Goal: Complete application form: Complete application form

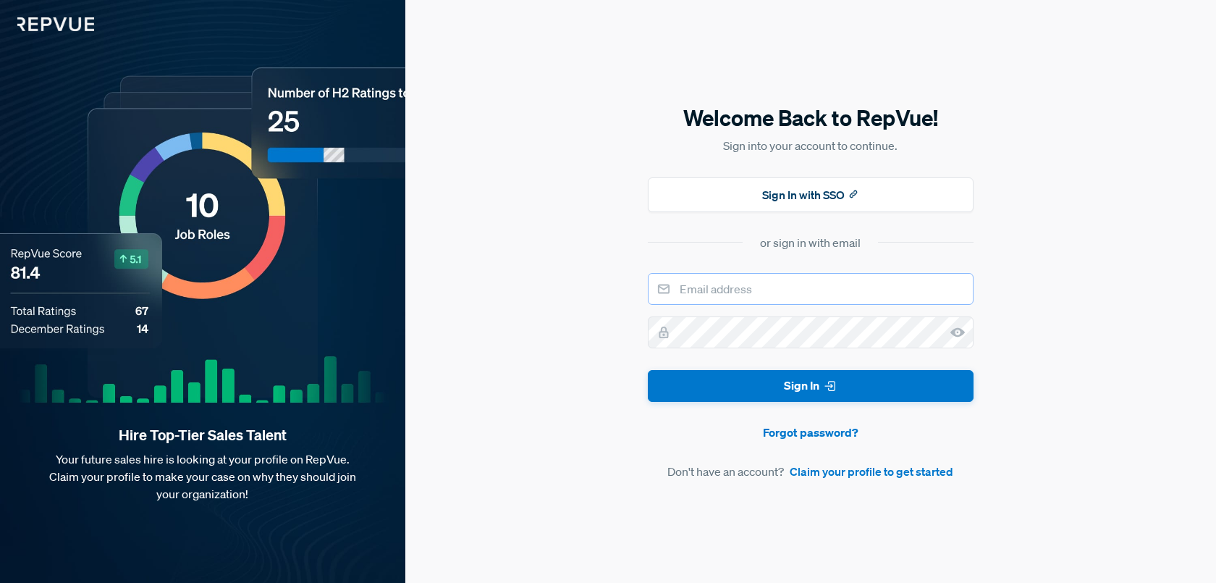
click at [724, 297] on input "email" at bounding box center [811, 289] width 326 height 32
paste input "[DOMAIN_NAME][EMAIL_ADDRESS][DOMAIN_NAME]"
type input "[DOMAIN_NAME][EMAIL_ADDRESS][DOMAIN_NAME]"
click at [726, 283] on input "email" at bounding box center [811, 289] width 326 height 32
paste input "[DOMAIN_NAME][EMAIL_ADDRESS][DOMAIN_NAME]"
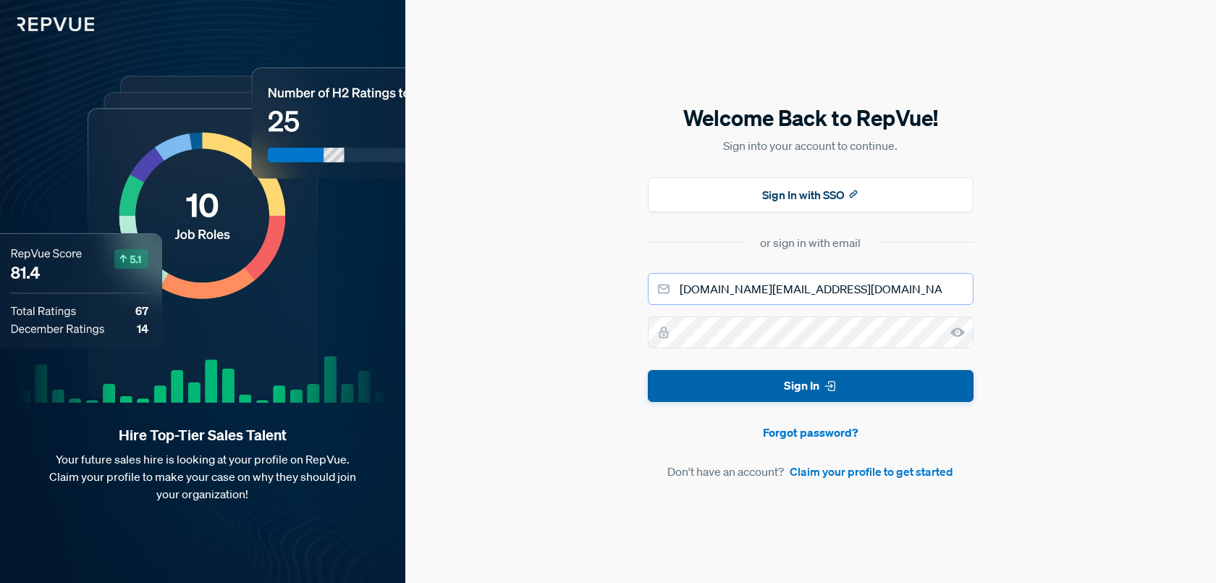
type input "[DOMAIN_NAME][EMAIL_ADDRESS][DOMAIN_NAME]"
click at [705, 378] on button "Sign In" at bounding box center [811, 386] width 326 height 33
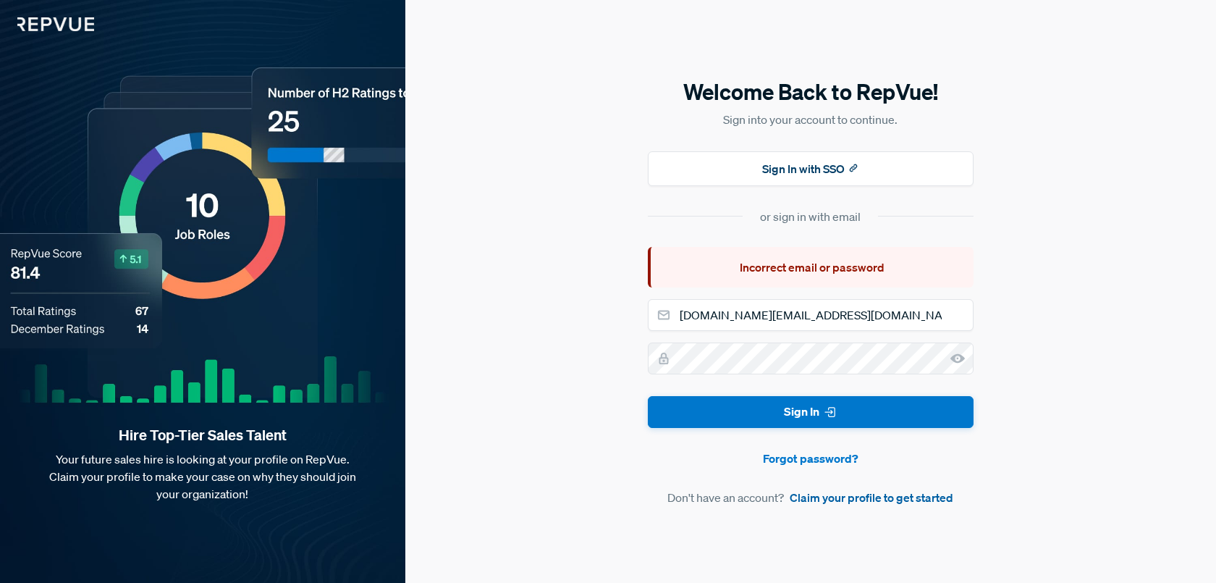
click at [846, 499] on link "Claim your profile to get started" at bounding box center [872, 497] width 164 height 17
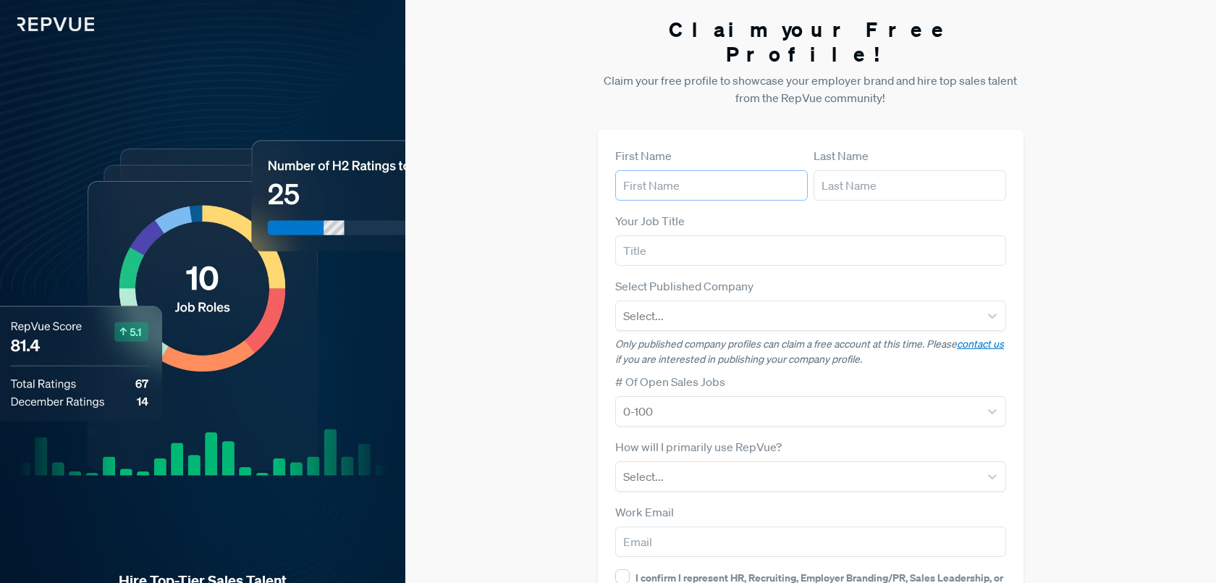
click at [675, 170] on input "text" at bounding box center [711, 185] width 193 height 30
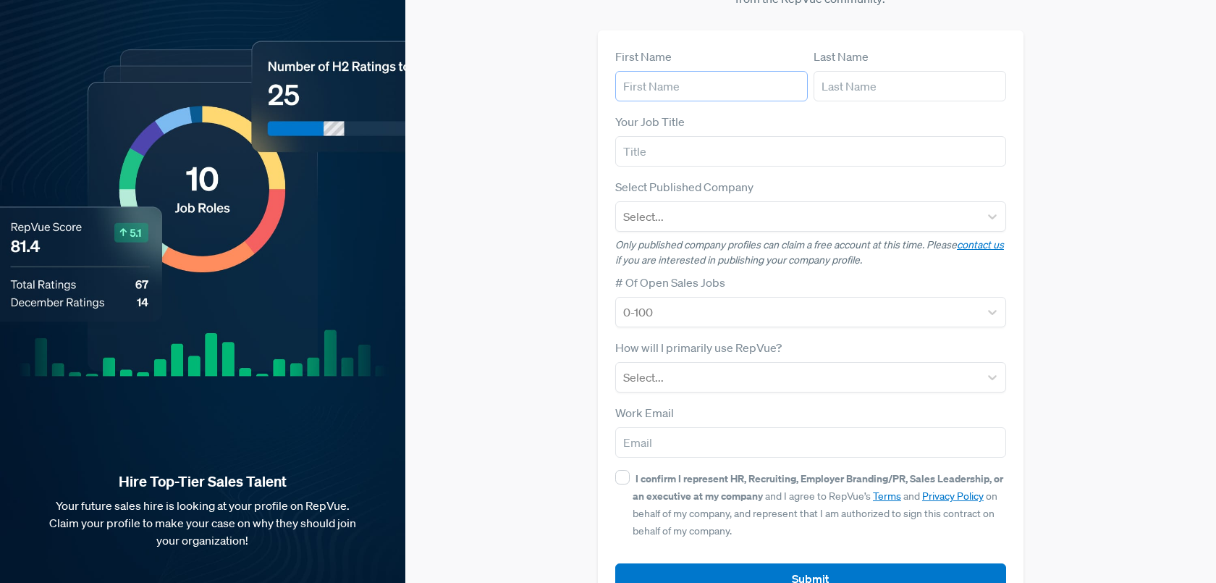
scroll to position [108, 0]
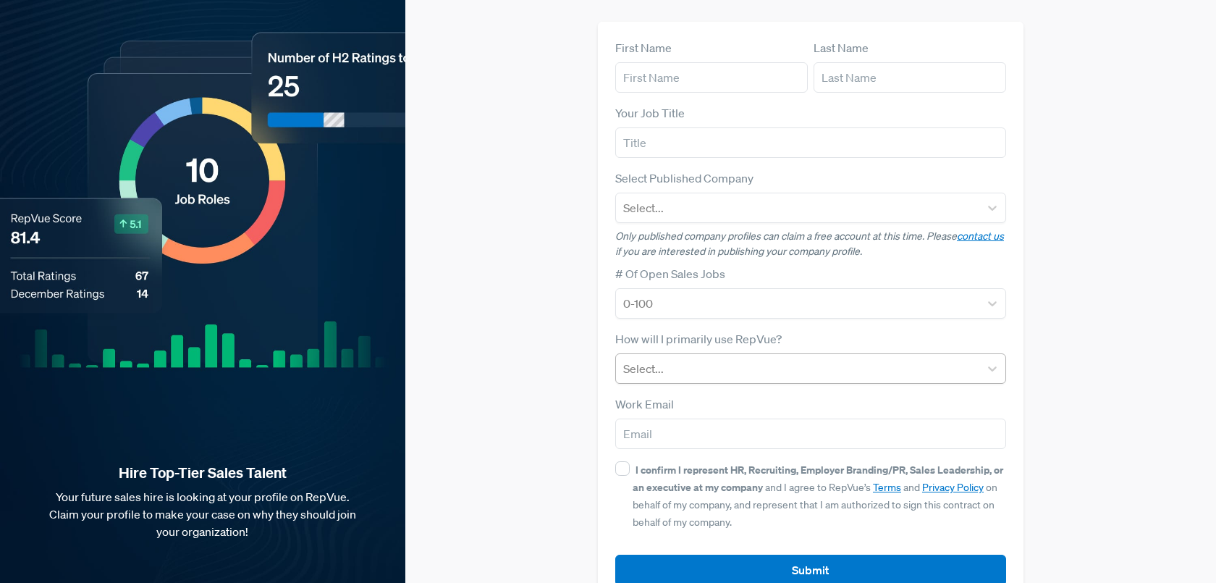
click at [704, 358] on div at bounding box center [797, 368] width 349 height 20
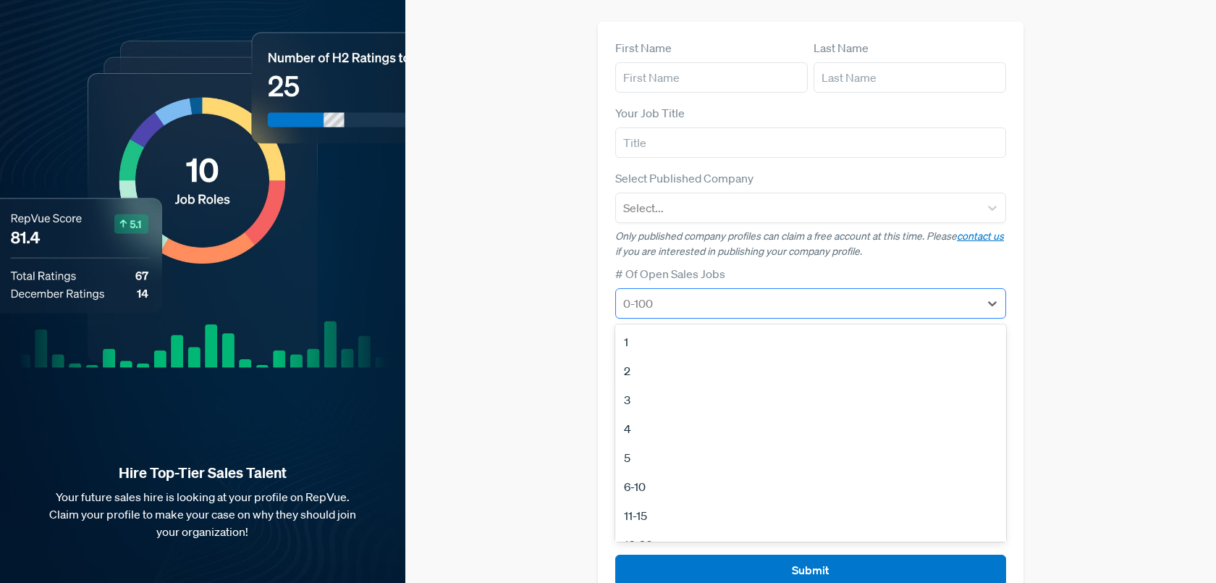
click at [670, 293] on div at bounding box center [797, 303] width 349 height 20
click at [655, 198] on div at bounding box center [797, 208] width 349 height 20
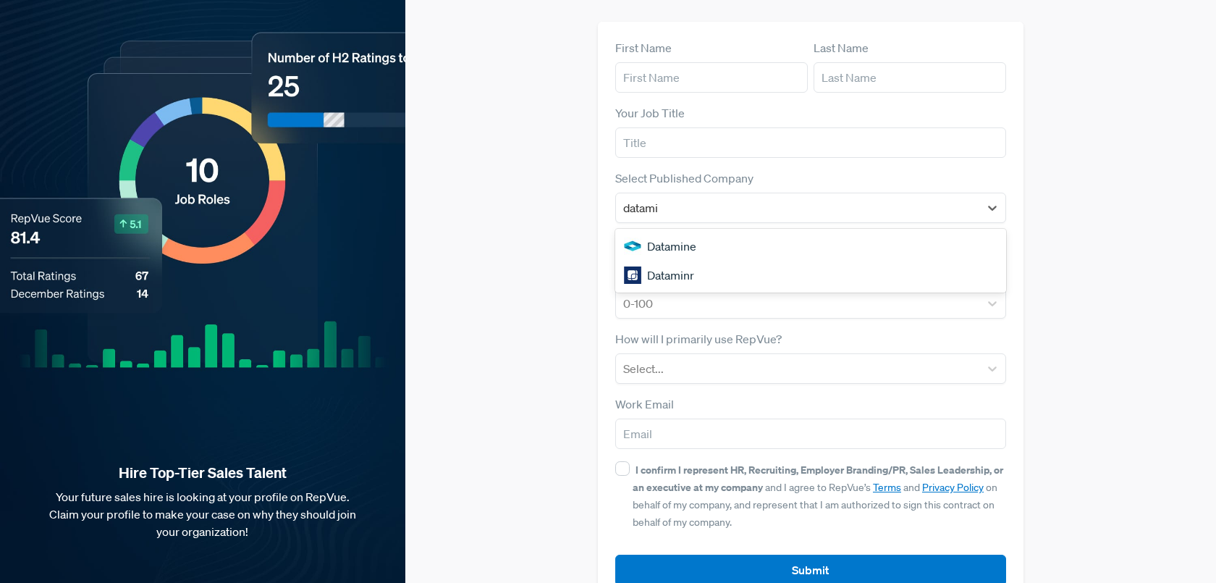
type input "datami"
click at [588, 216] on div "Claim your Free Profile! Claim your free profile to showcase your employer bran…" at bounding box center [810, 256] width 811 height 728
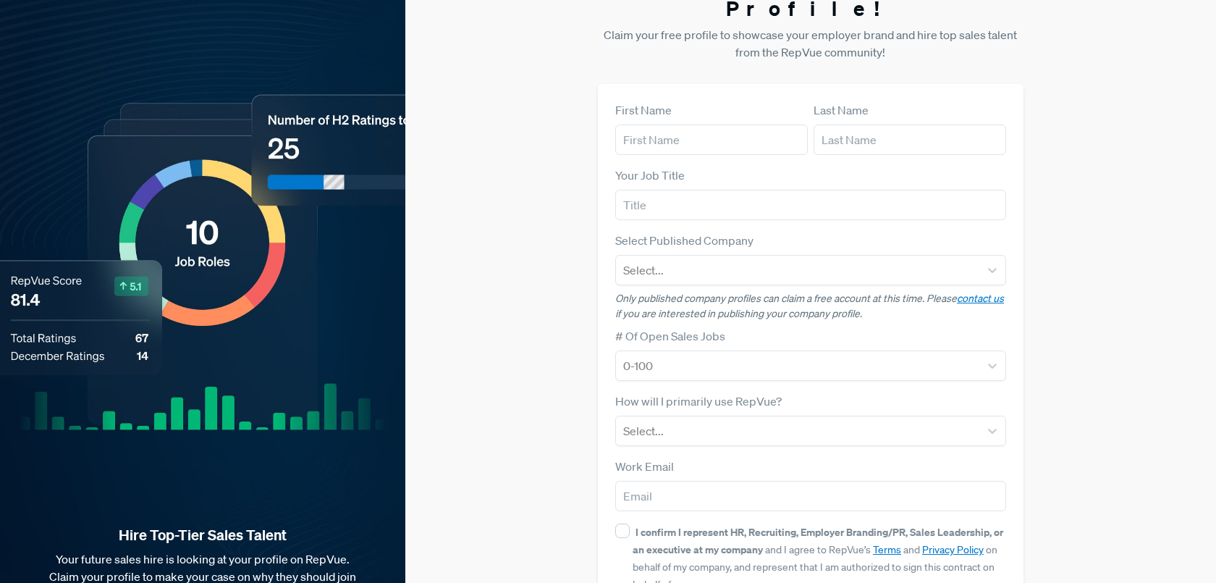
scroll to position [14, 0]
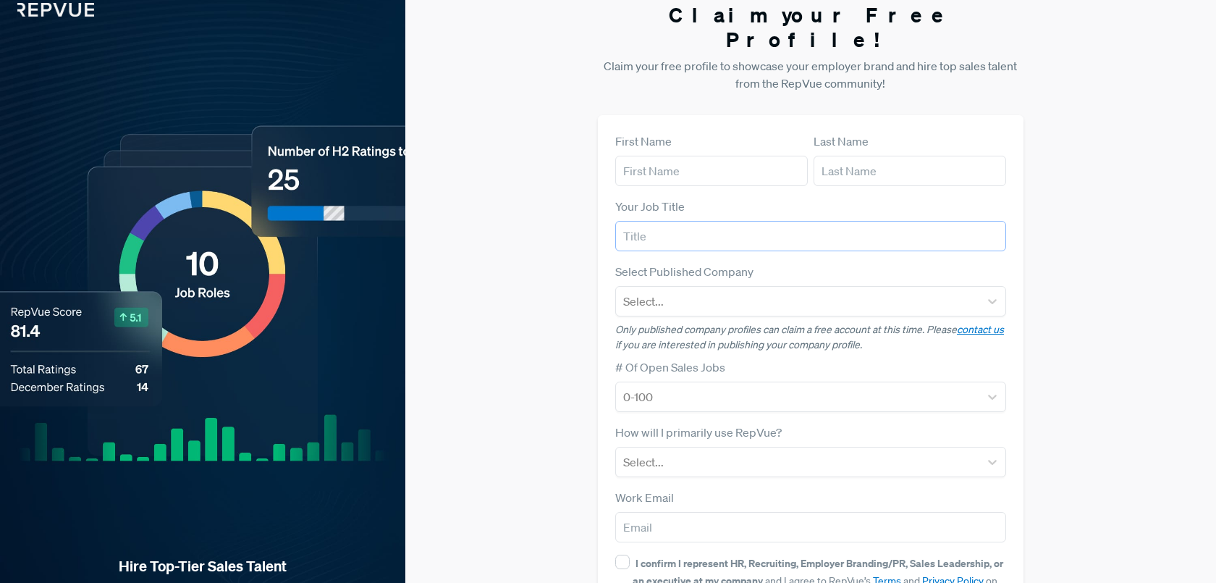
click at [662, 221] on input "text" at bounding box center [810, 236] width 391 height 30
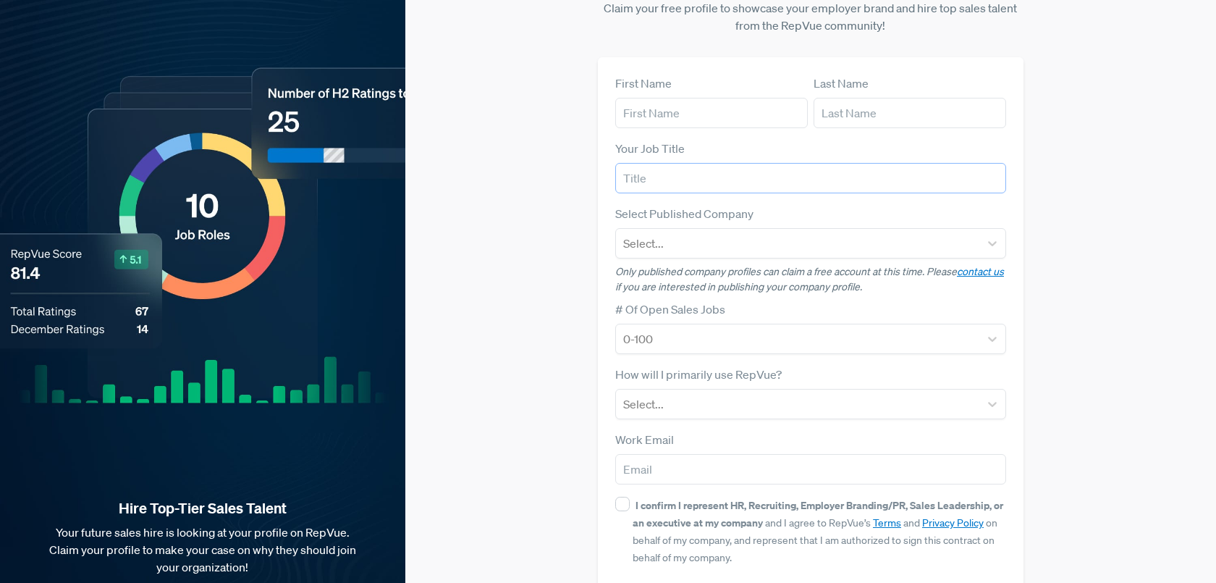
scroll to position [68, 0]
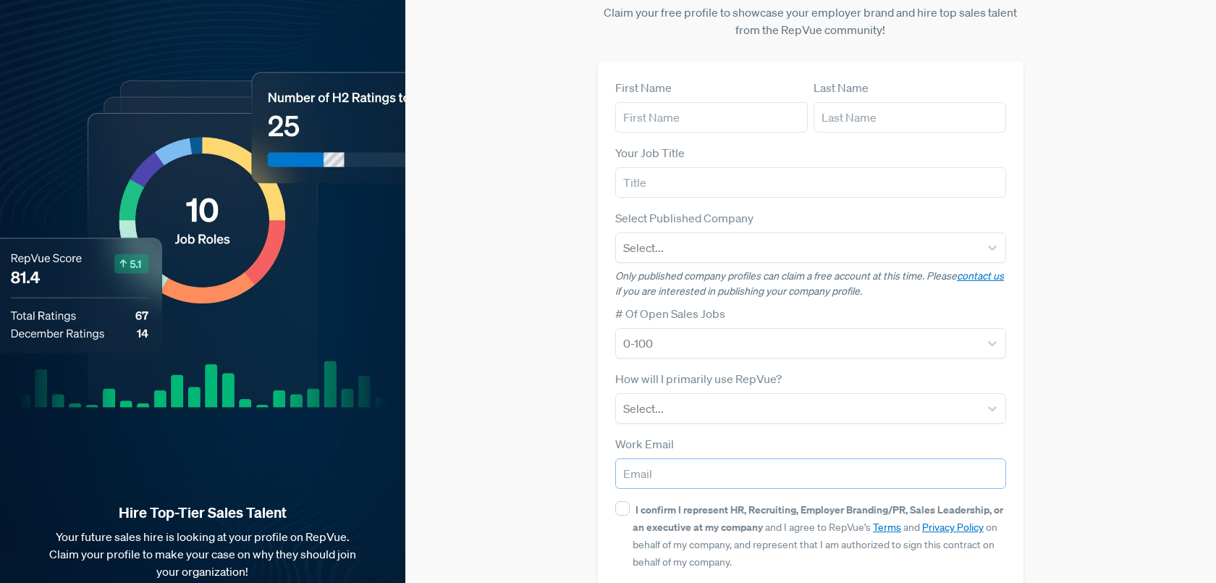
click at [708, 458] on input "email" at bounding box center [810, 473] width 391 height 30
type input "[DOMAIN_NAME][EMAIL_ADDRESS][DOMAIN_NAME]"
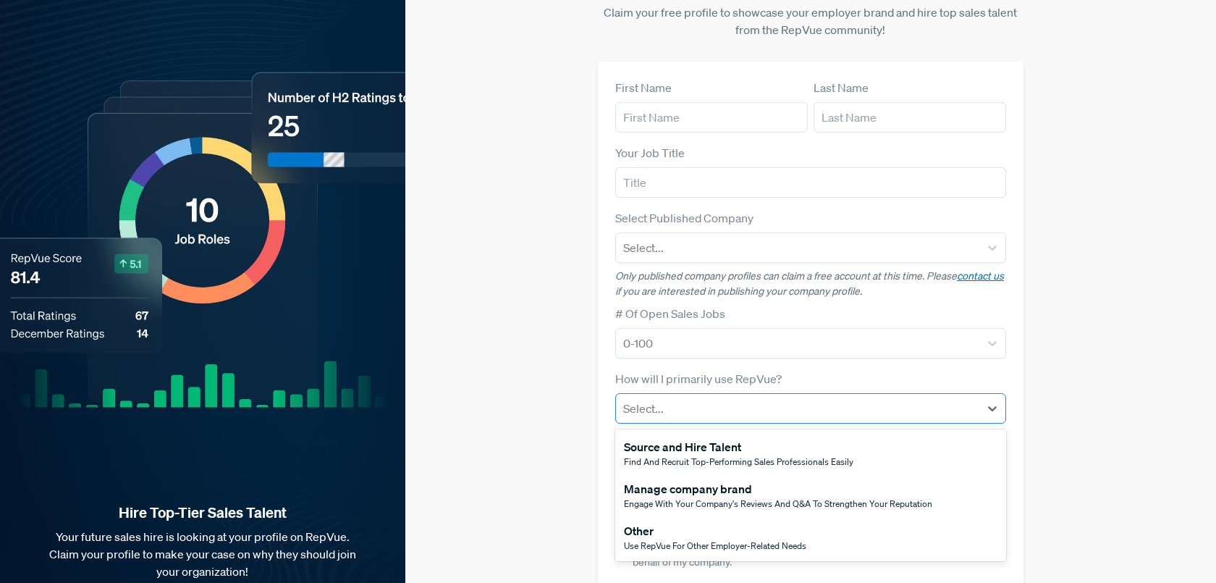
click at [672, 398] on div at bounding box center [797, 408] width 349 height 20
click at [685, 480] on div "Manage company brand" at bounding box center [778, 488] width 308 height 17
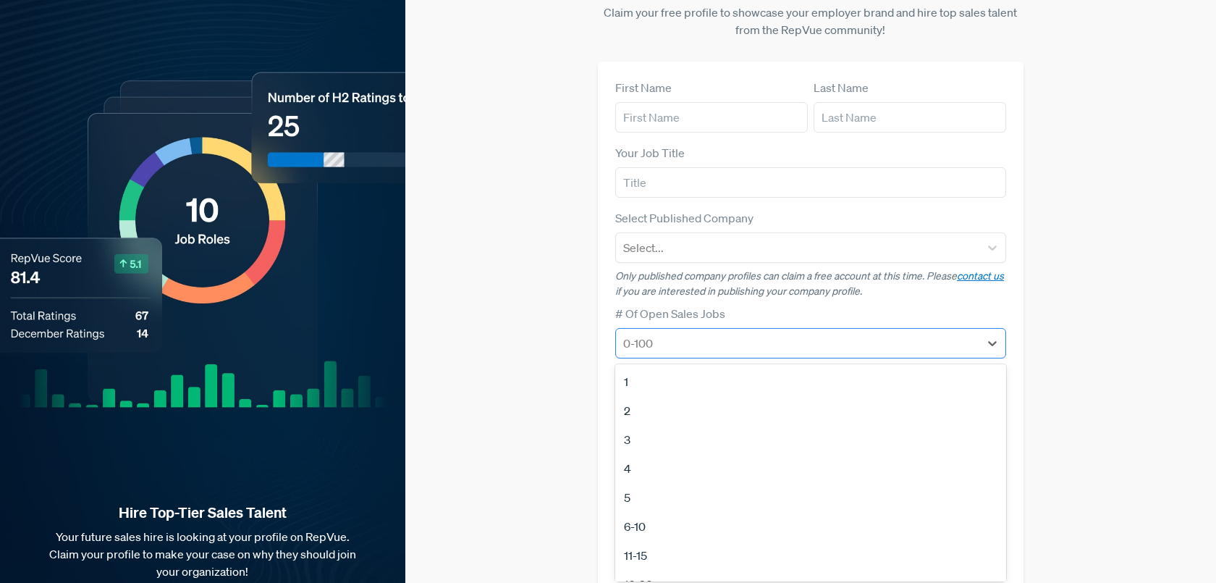
click at [730, 333] on div at bounding box center [797, 343] width 349 height 20
click at [660, 476] on div "16-20" at bounding box center [810, 490] width 391 height 29
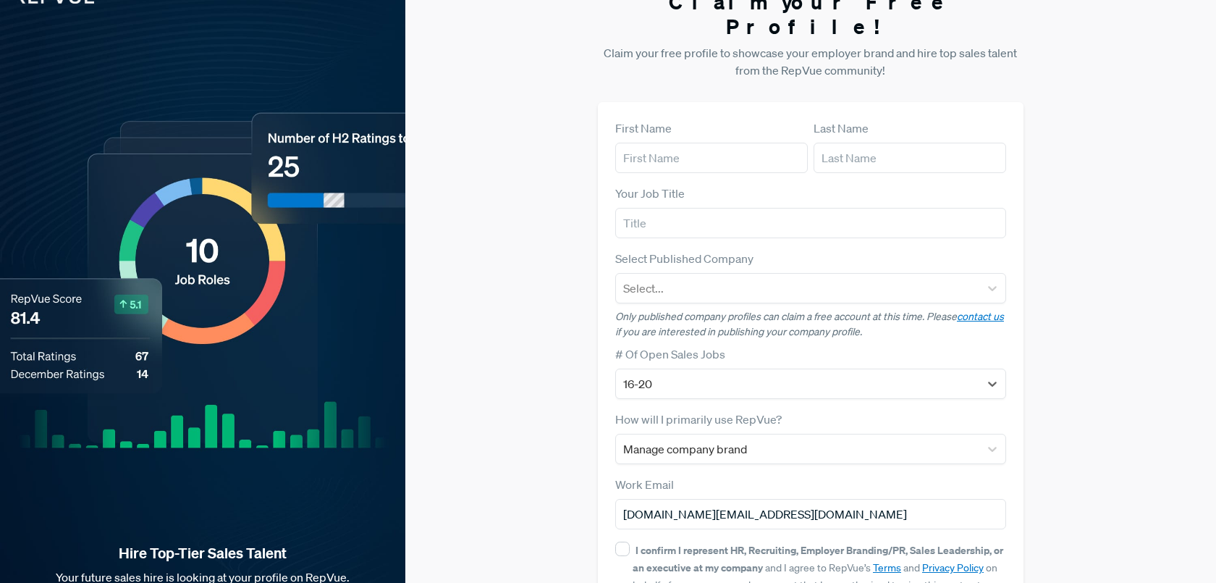
scroll to position [1, 0]
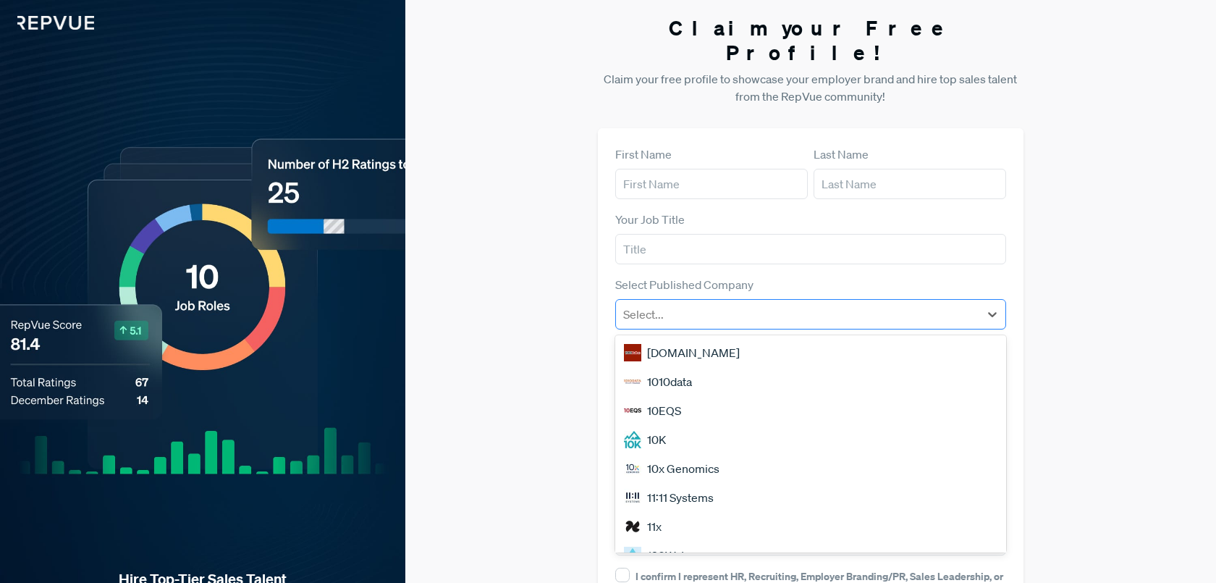
click at [691, 304] on div at bounding box center [797, 314] width 349 height 20
type input "в"
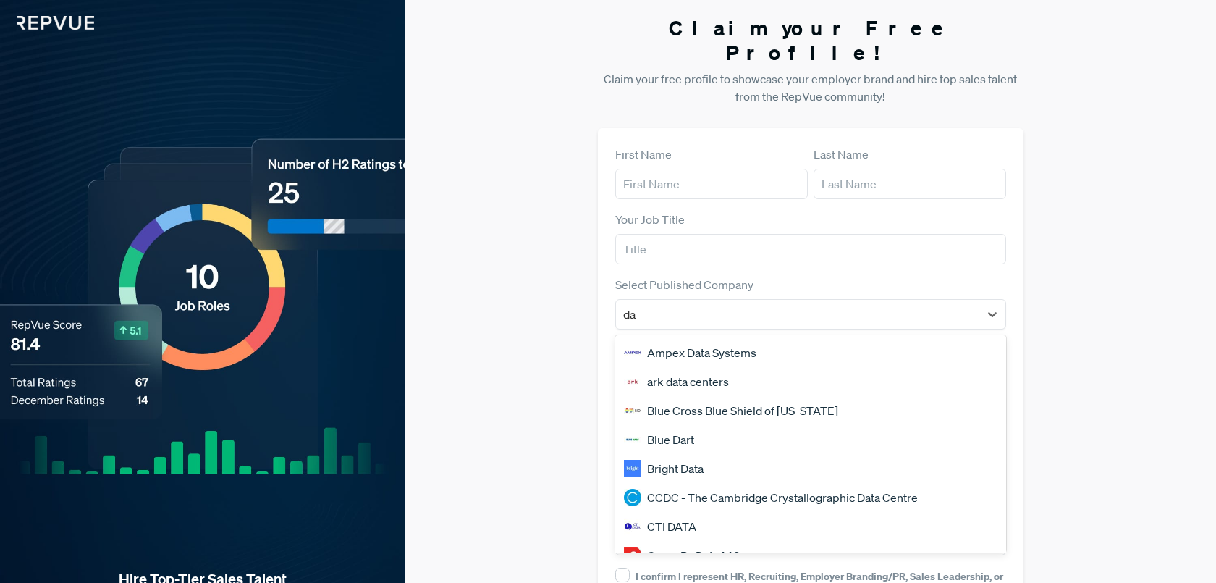
type input "da"
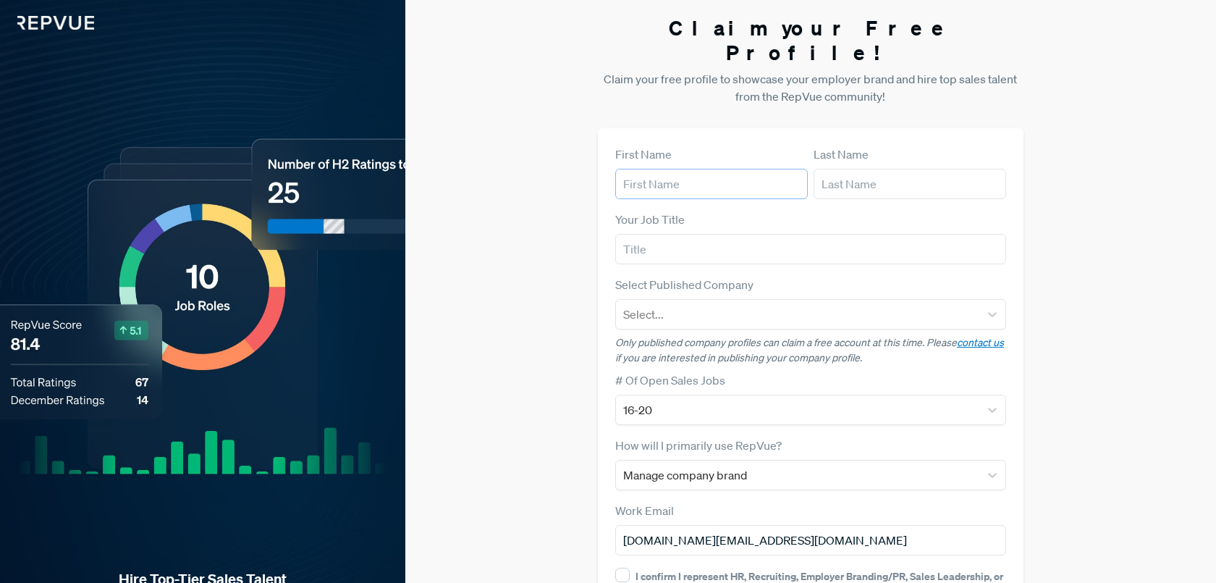
click at [690, 169] on input "text" at bounding box center [711, 184] width 193 height 30
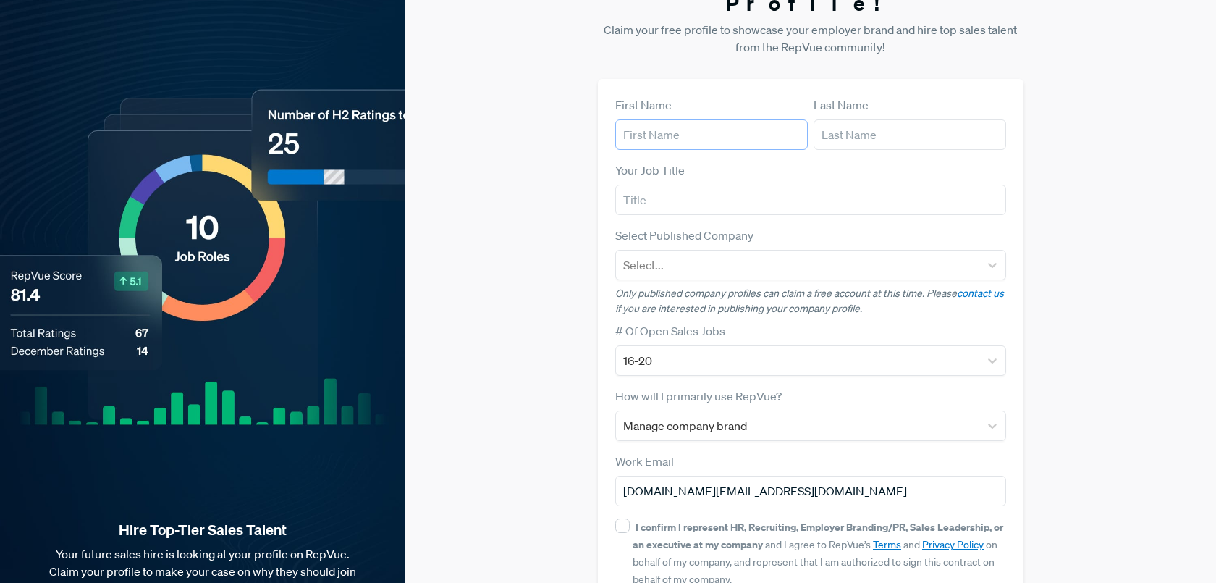
scroll to position [50, 0]
type input "В"
type input "Data"
click at [872, 122] on input "text" at bounding box center [909, 135] width 193 height 30
type input "Datami"
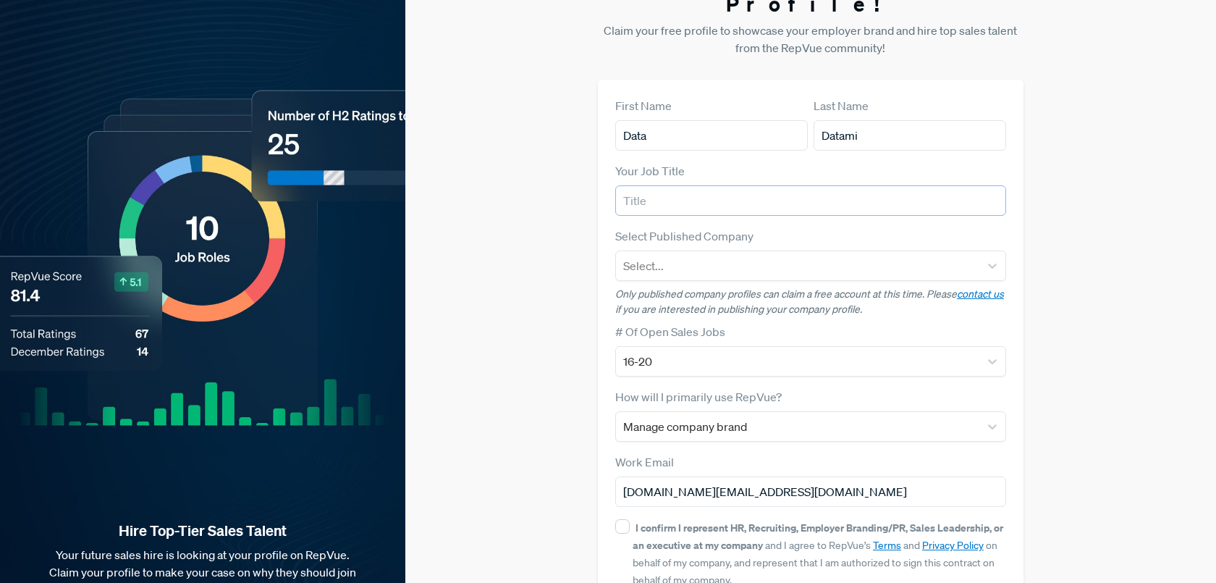
click at [808, 185] on input "text" at bounding box center [810, 200] width 391 height 30
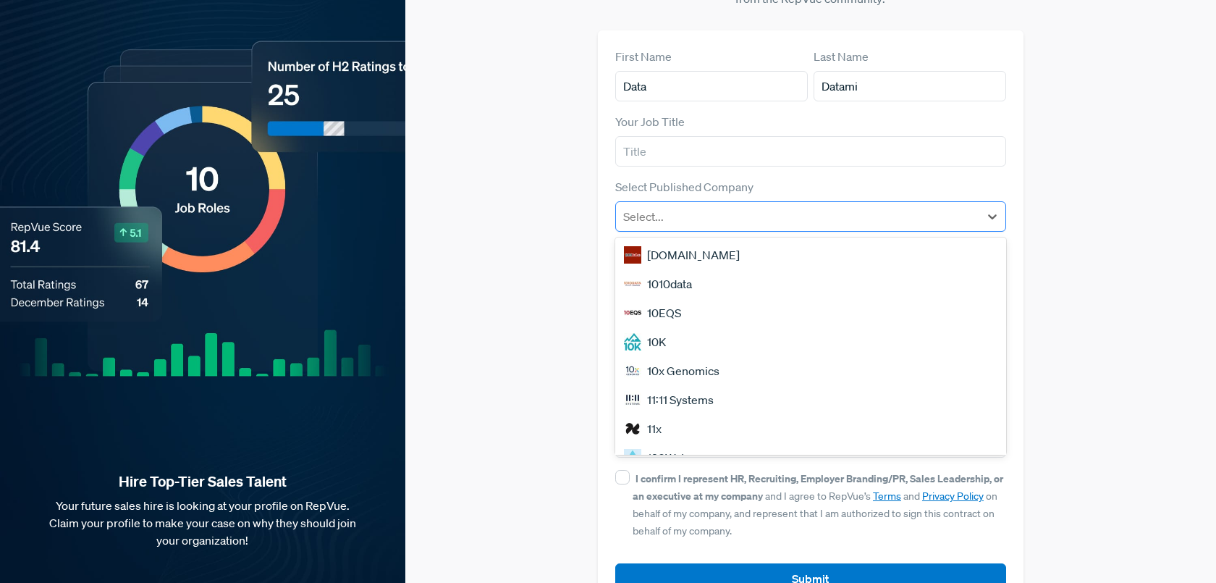
click at [746, 206] on div at bounding box center [797, 216] width 349 height 20
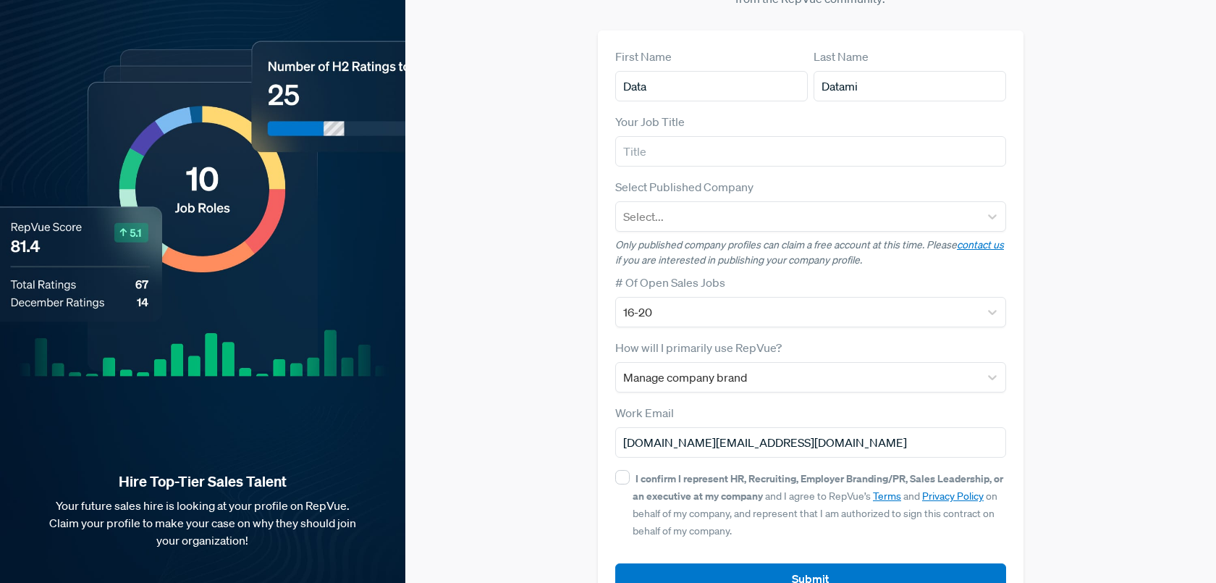
click at [1036, 149] on div "Claim your Free Profile! Claim your free profile to showcase your employer bran…" at bounding box center [810, 265] width 811 height 728
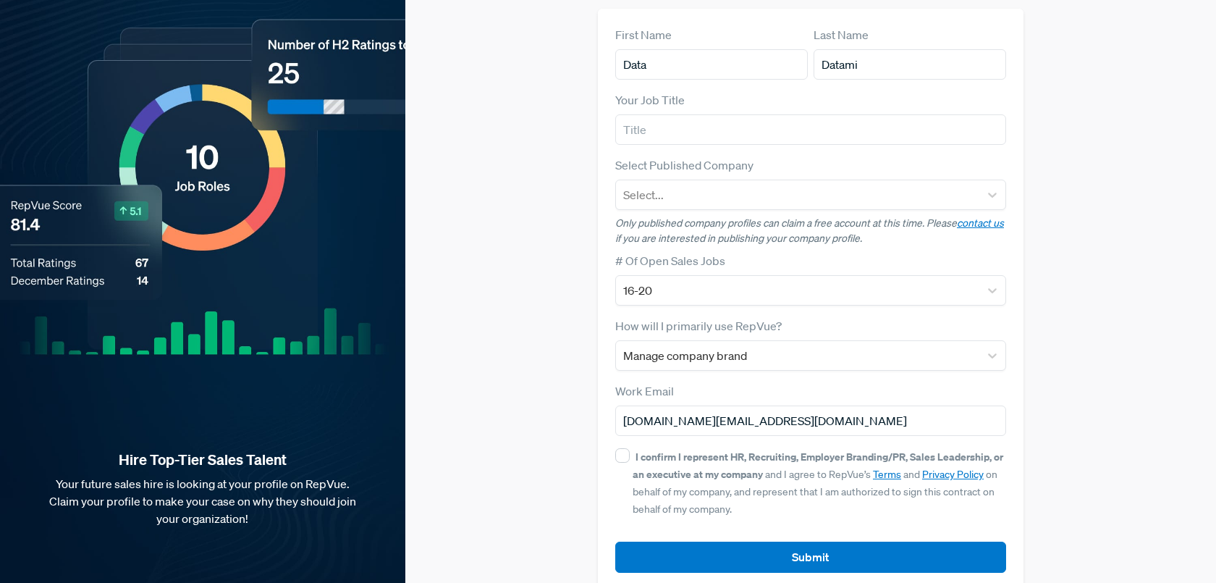
click at [622, 447] on div "I confirm I represent HR, Recruiting, Employer Branding/PR, Sales Leadership, o…" at bounding box center [810, 481] width 391 height 69
click at [624, 447] on div "I confirm I represent HR, Recruiting, Employer Branding/PR, Sales Leadership, o…" at bounding box center [810, 481] width 391 height 69
click at [624, 448] on input "I confirm I represent HR, Recruiting, Employer Branding/PR, Sales Leadership, o…" at bounding box center [622, 455] width 14 height 14
checkbox input "true"
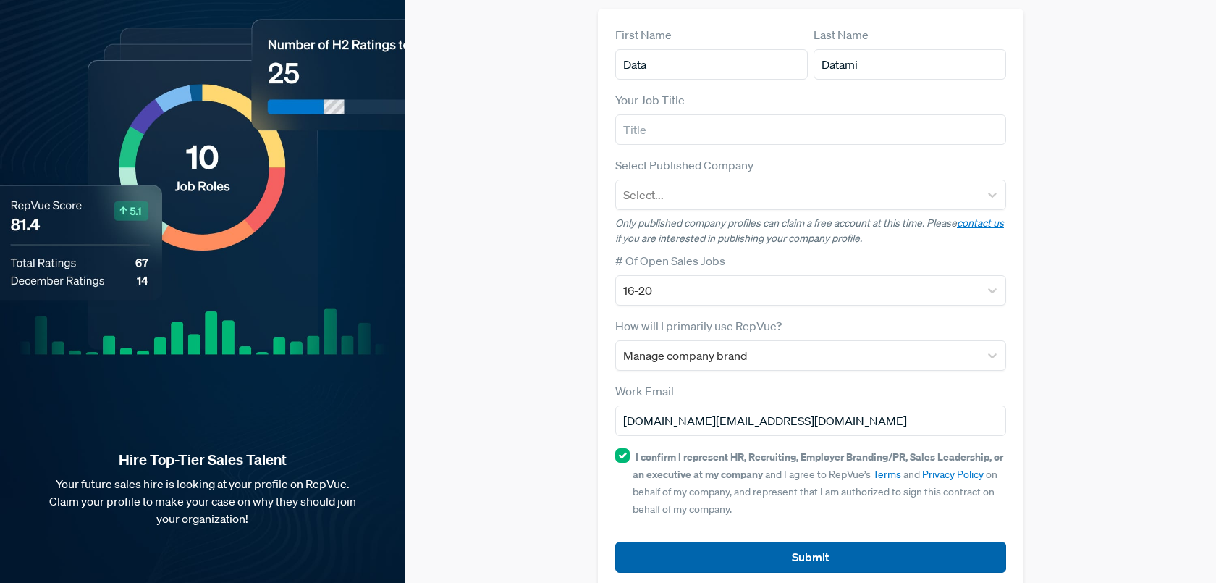
click at [698, 541] on button "Submit" at bounding box center [810, 556] width 391 height 31
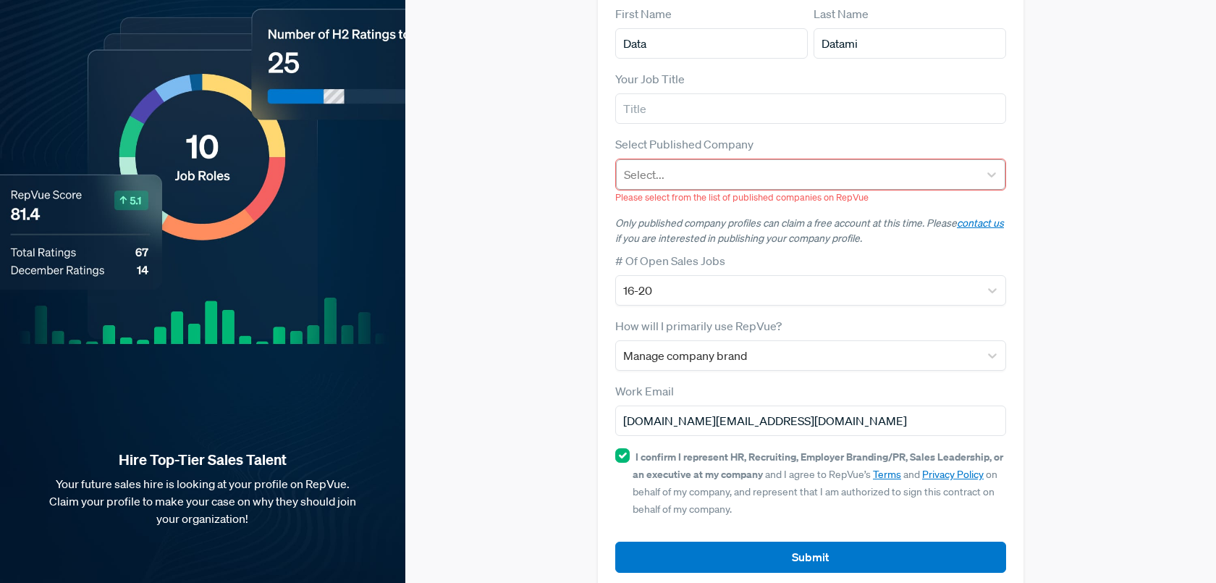
click at [650, 164] on div at bounding box center [797, 174] width 347 height 20
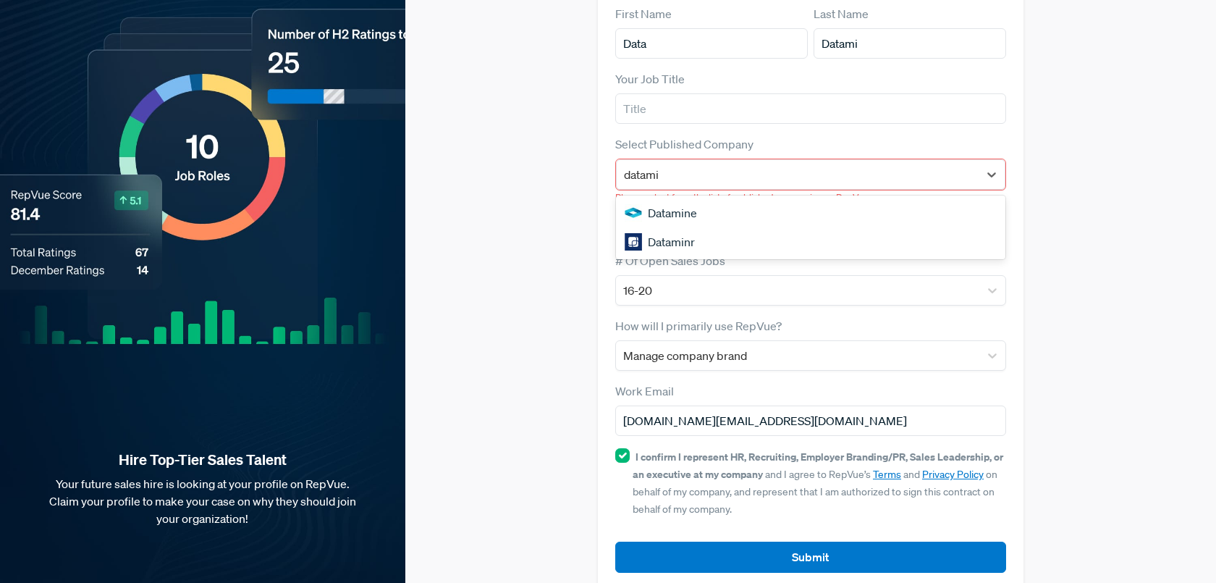
type input "datami"
click at [1044, 208] on div "Claim your Free Profile! Claim your free profile to showcase your employer bran…" at bounding box center [810, 232] width 811 height 749
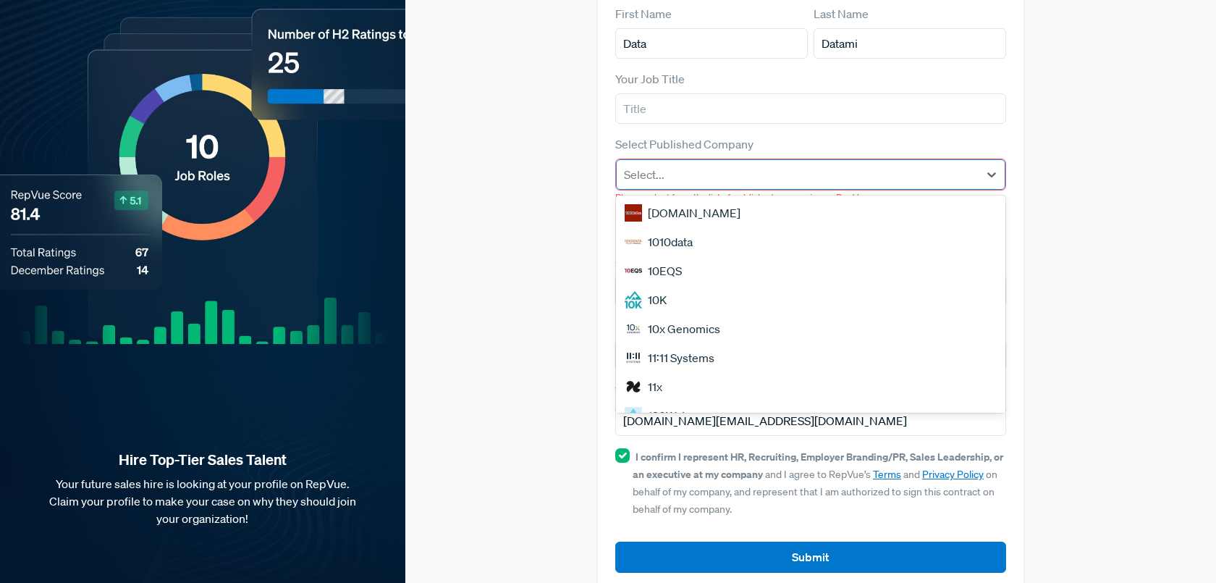
click at [933, 164] on div at bounding box center [797, 174] width 347 height 20
